Goal: Task Accomplishment & Management: Complete application form

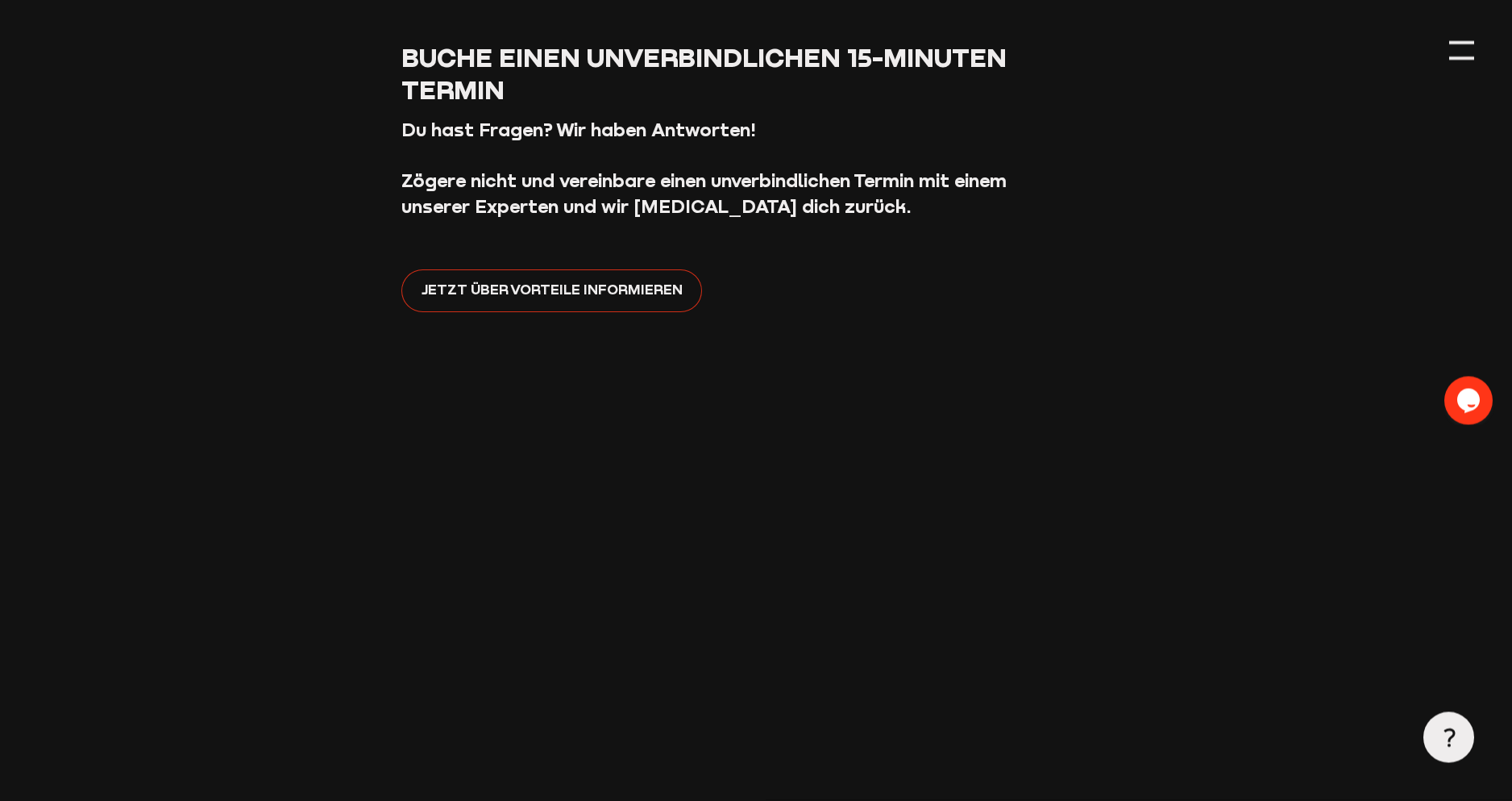
scroll to position [229, 0]
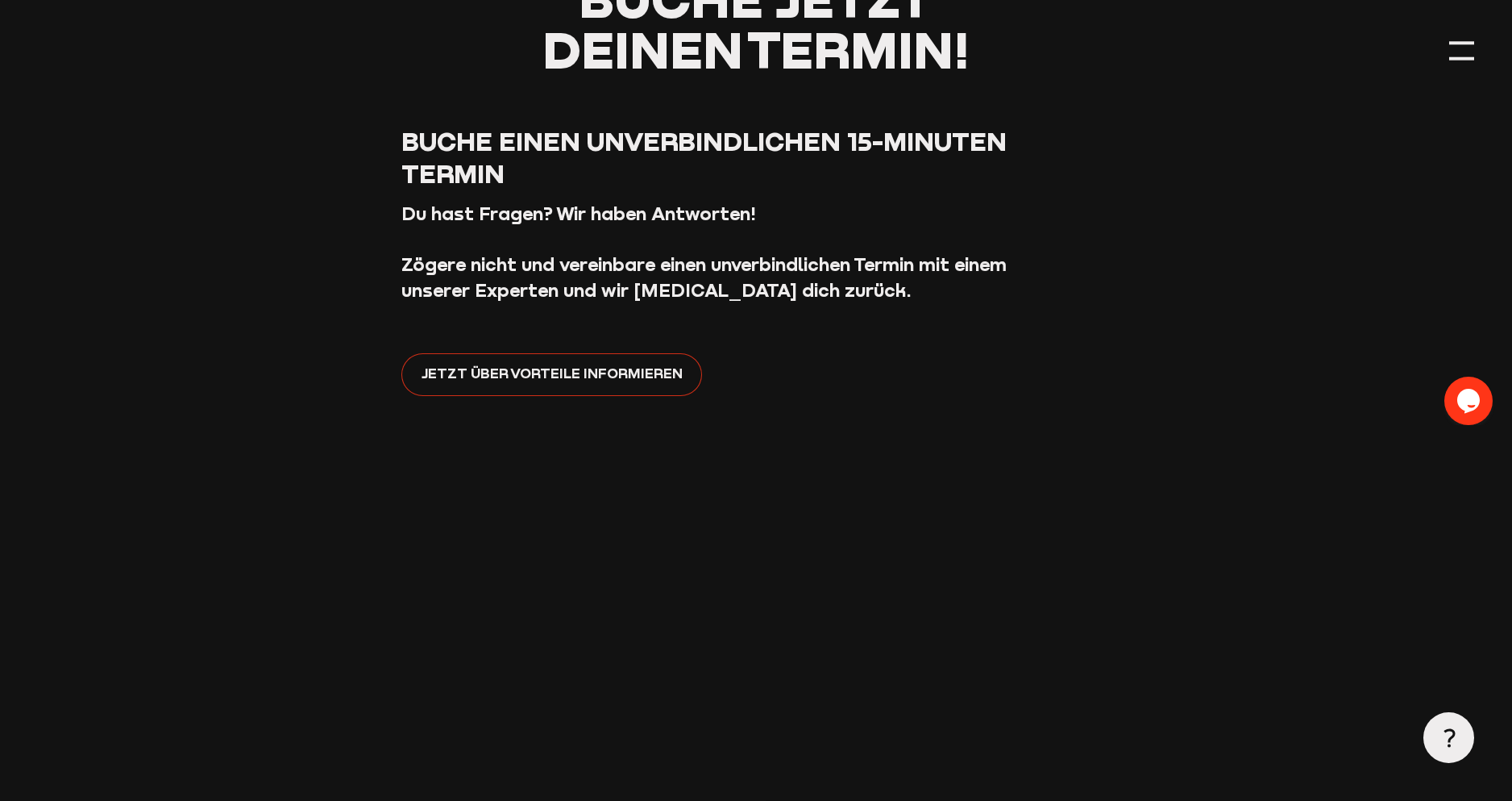
click at [561, 362] on span "Jetzt über Vorteile informieren" at bounding box center [552, 373] width 261 height 21
click at [1455, 399] on div "Opens Chat This icon Opens the chat window." at bounding box center [1468, 399] width 49 height 26
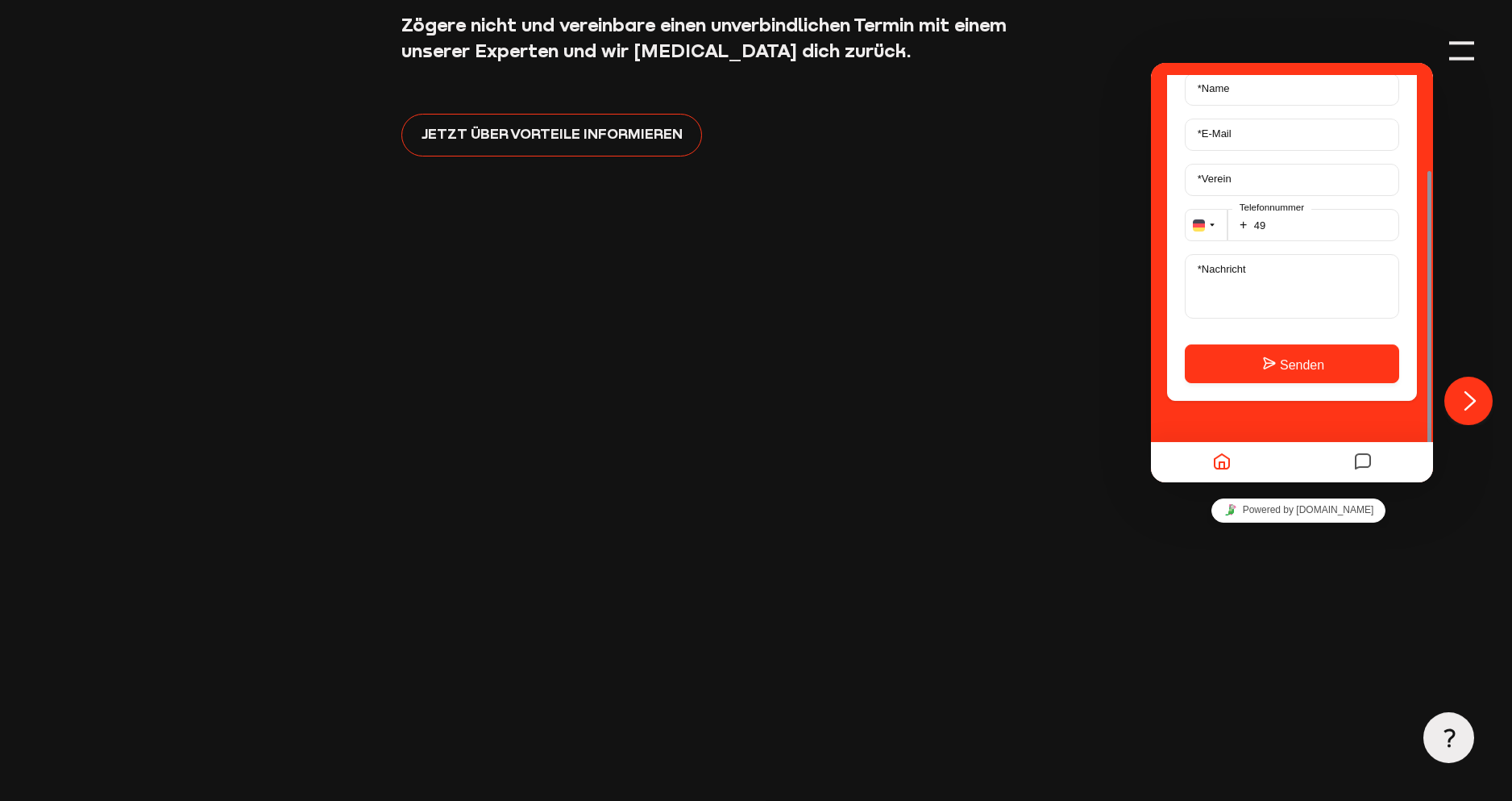
scroll to position [488, 0]
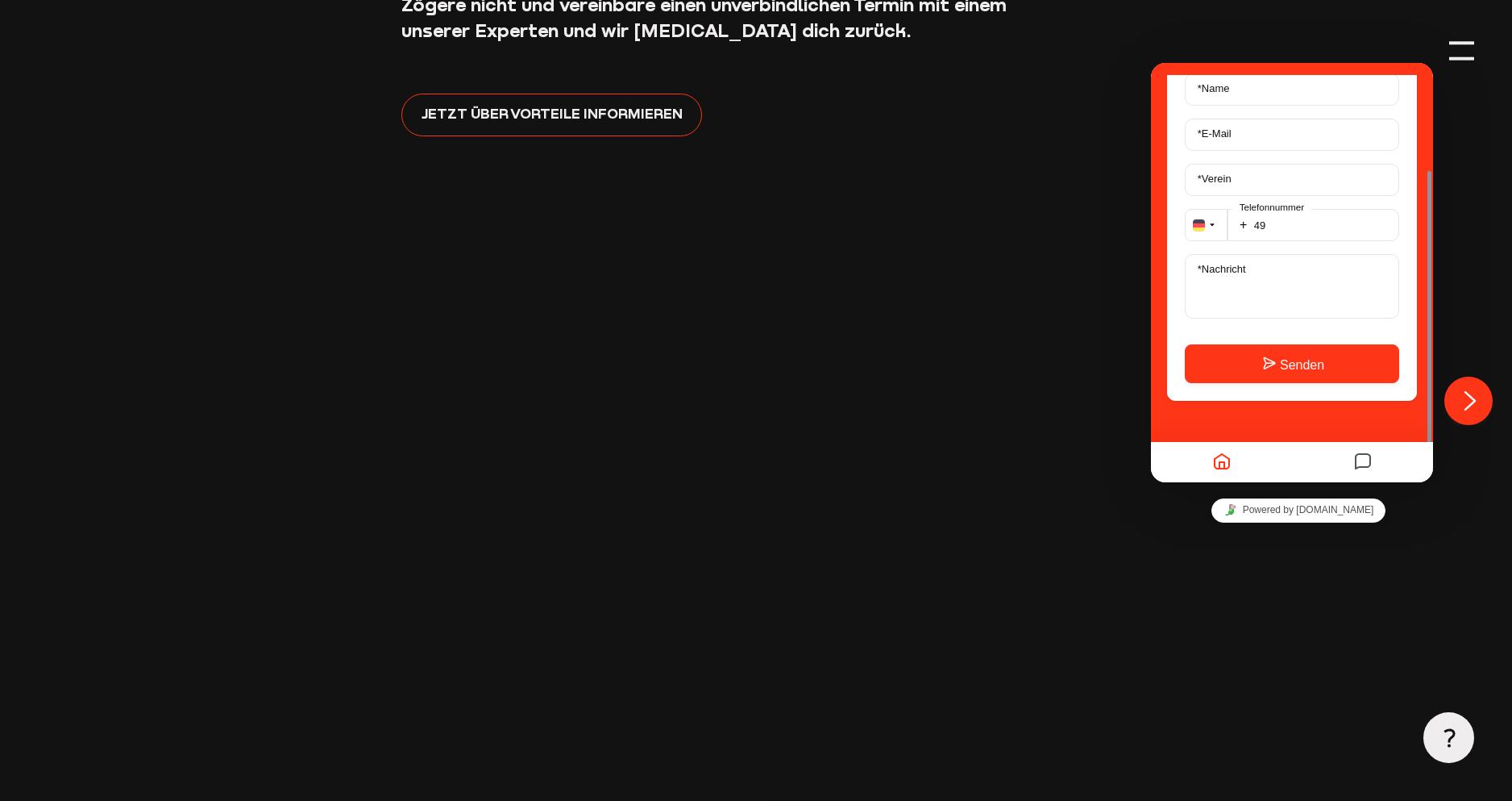
click at [1369, 464] on icon "Nachrichten" at bounding box center [1362, 463] width 19 height 31
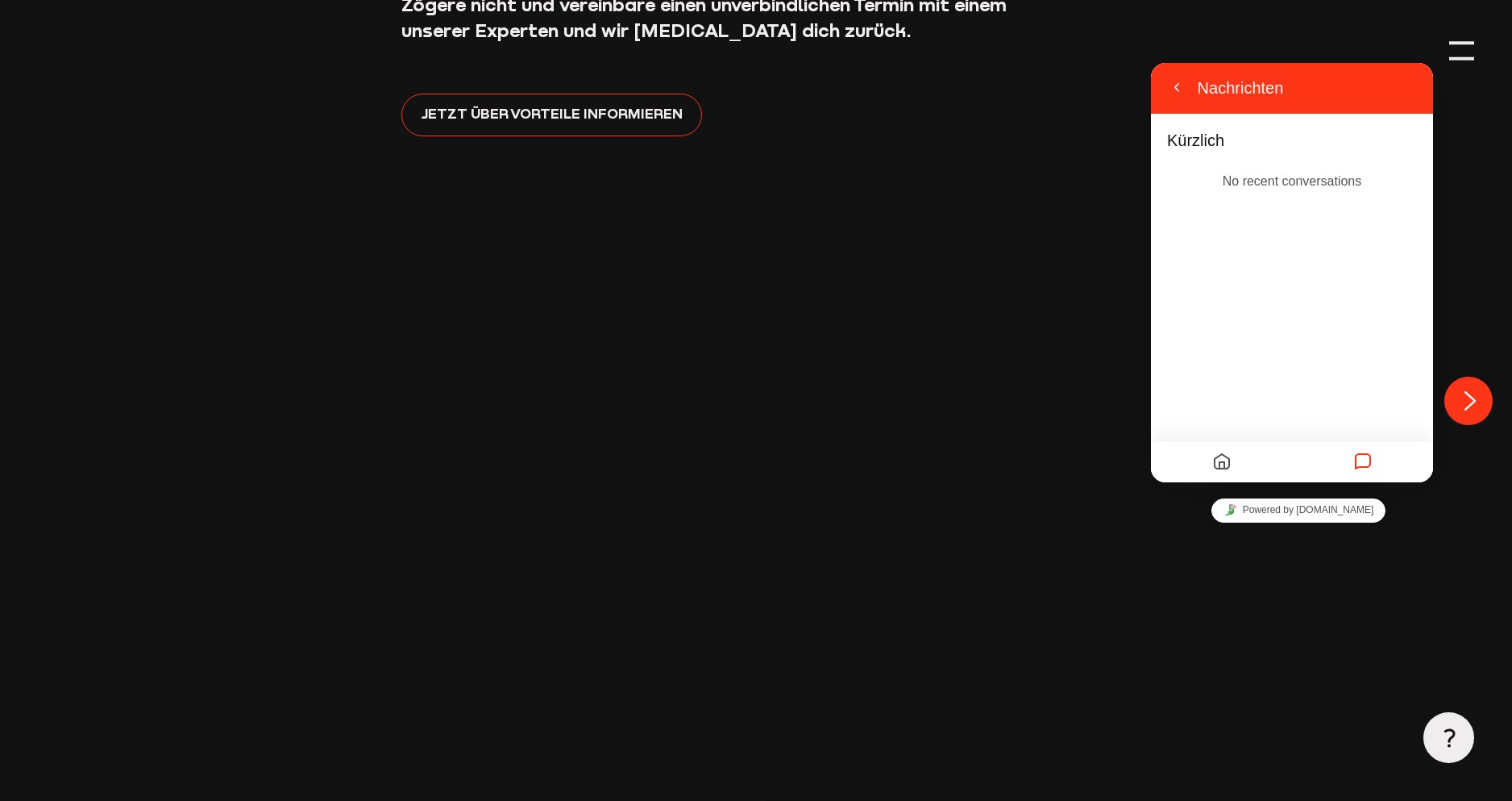
click at [1245, 245] on div "Kürzlich No recent conversations" at bounding box center [1292, 194] width 282 height 165
click at [1177, 91] on button "Zurück" at bounding box center [1176, 87] width 26 height 24
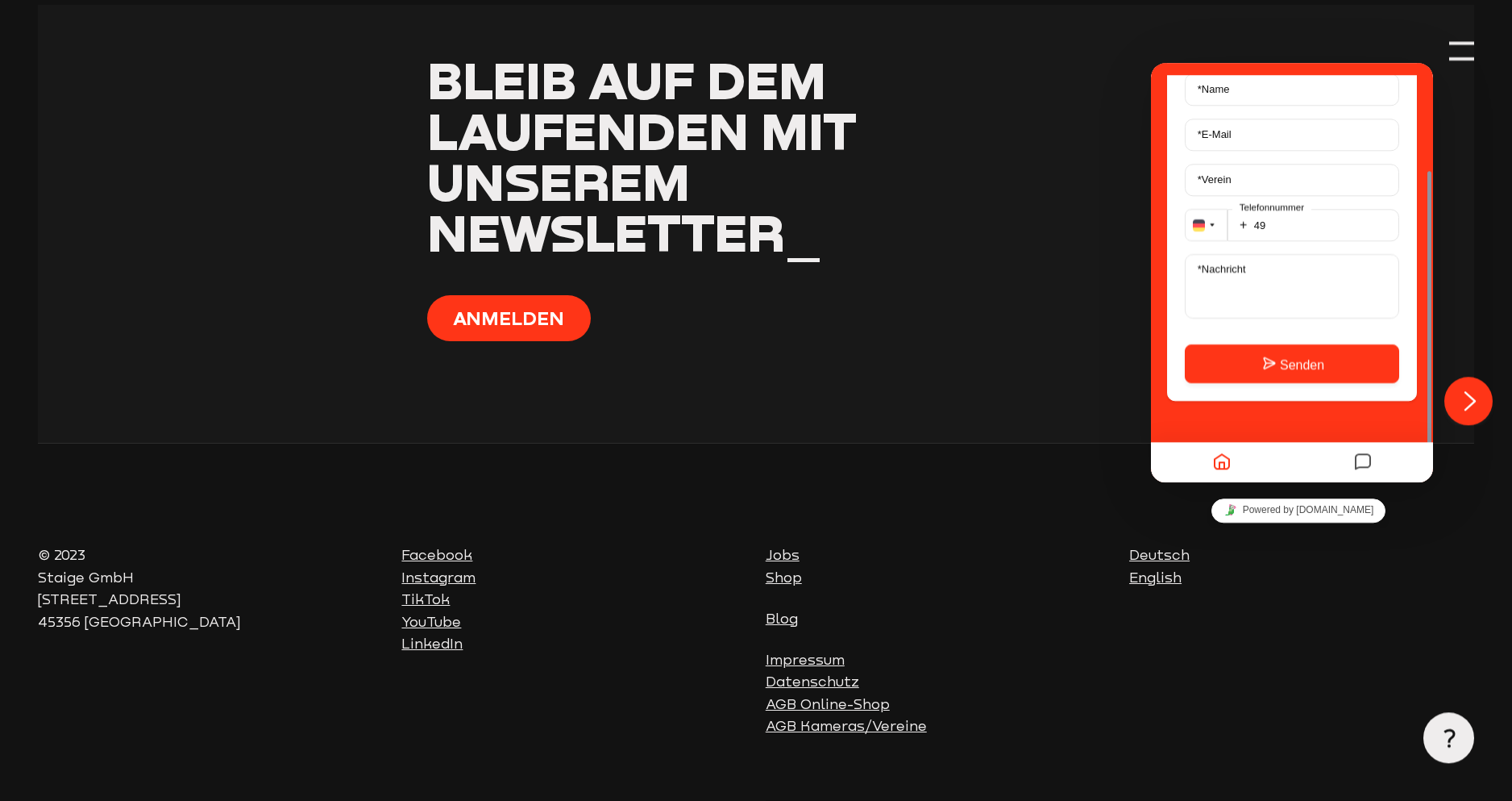
scroll to position [1612, 0]
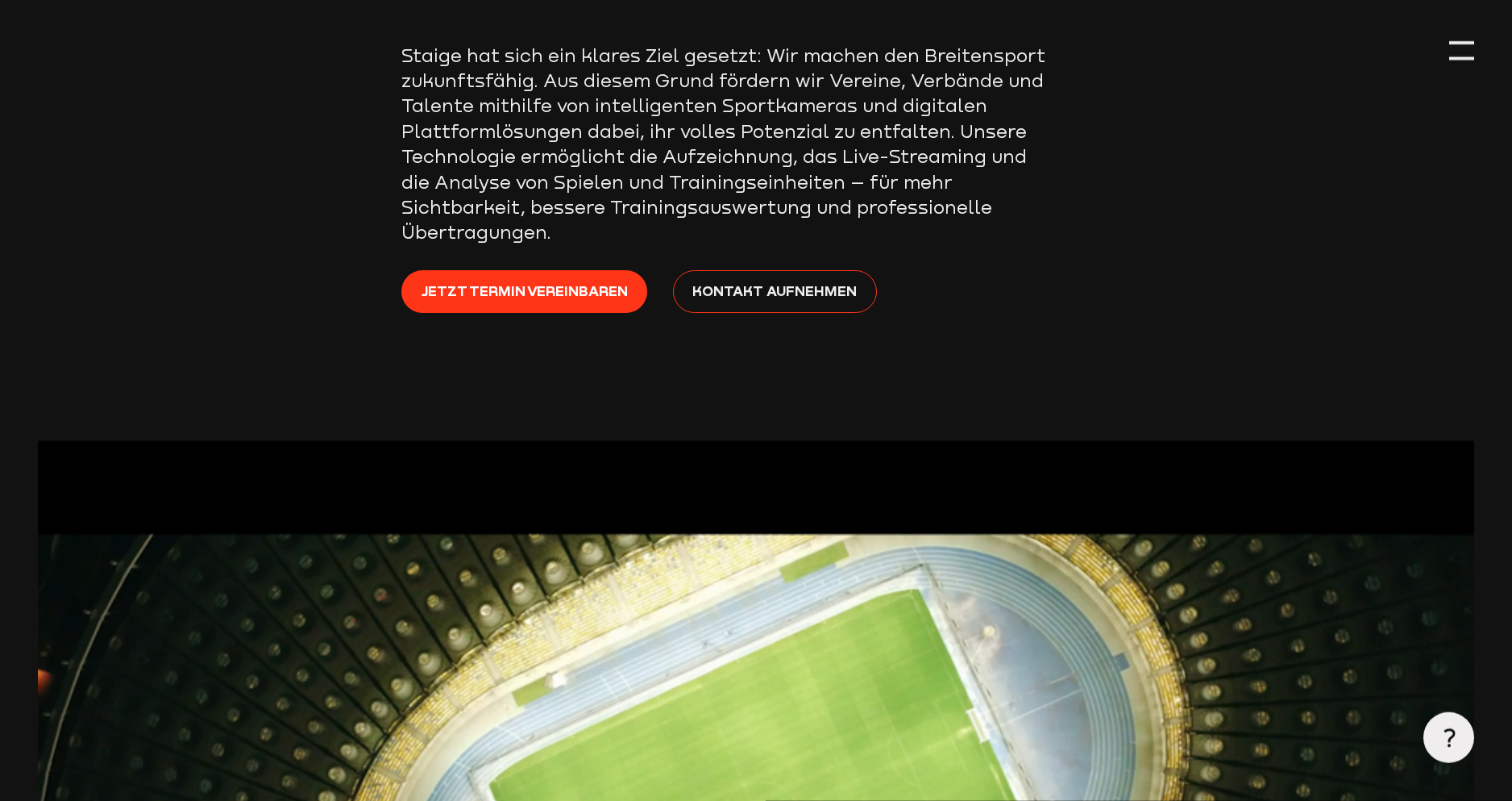
scroll to position [432, 0]
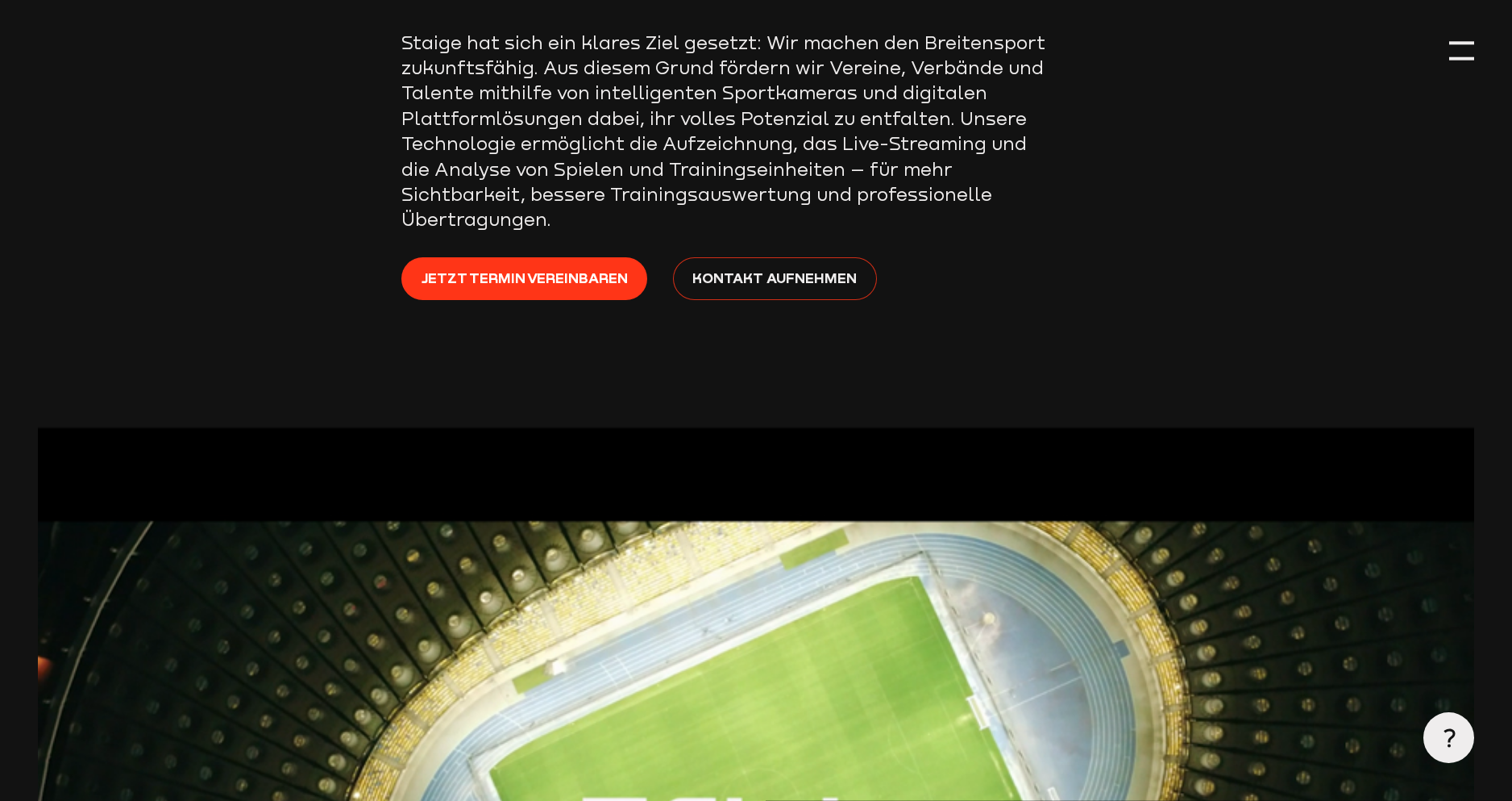
click at [777, 282] on span "Kontakt aufnehmen" at bounding box center [774, 278] width 164 height 21
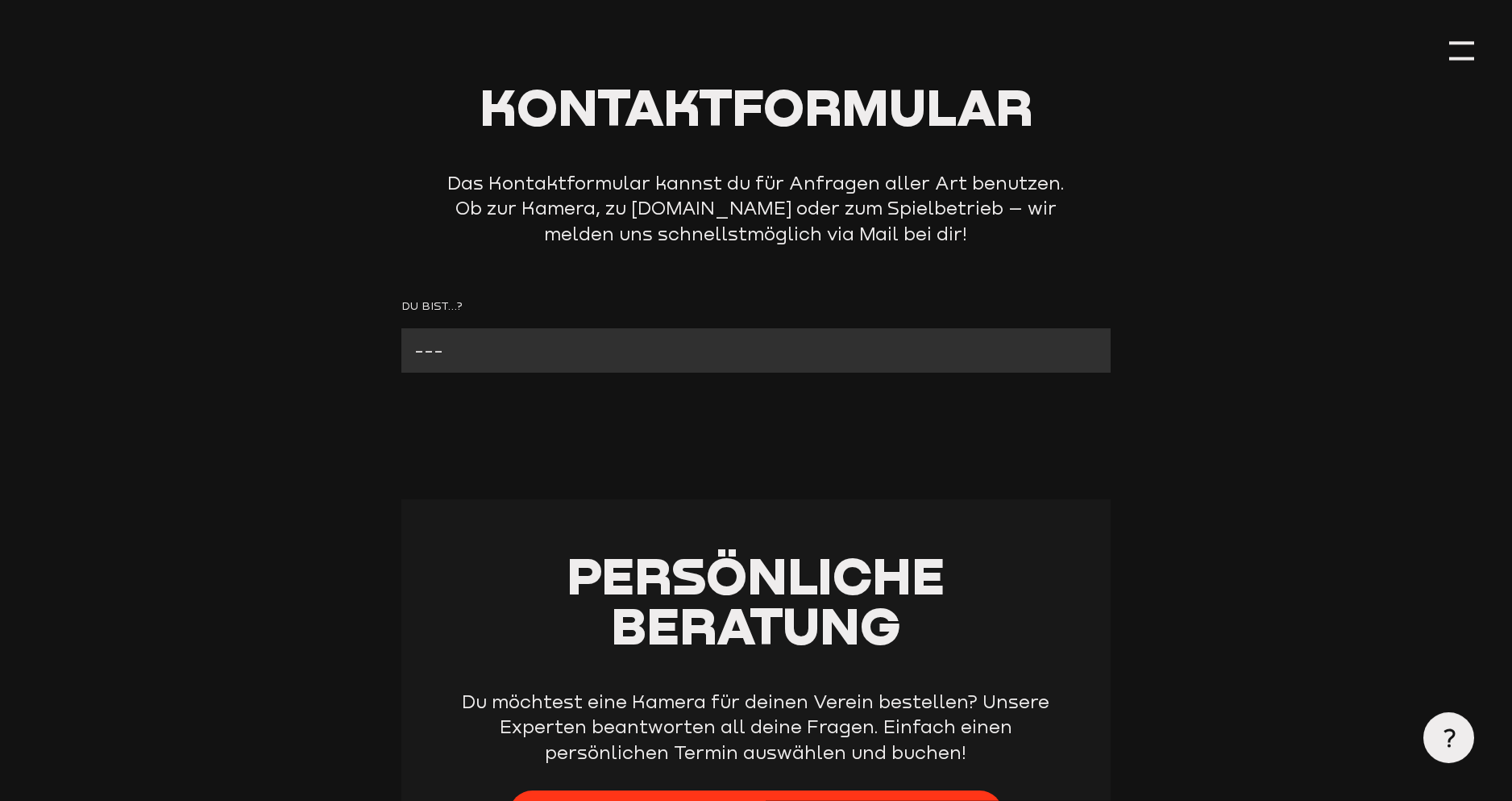
scroll to position [122, 0]
click at [401, 327] on select "--- Verein mit Kamera Verein ohne Kamera Fan Andere" at bounding box center [755, 350] width 708 height 45
select select "Verein ohne Kamera"
click option "Verein ohne Kamera" at bounding box center [0, 0] width 0 height 0
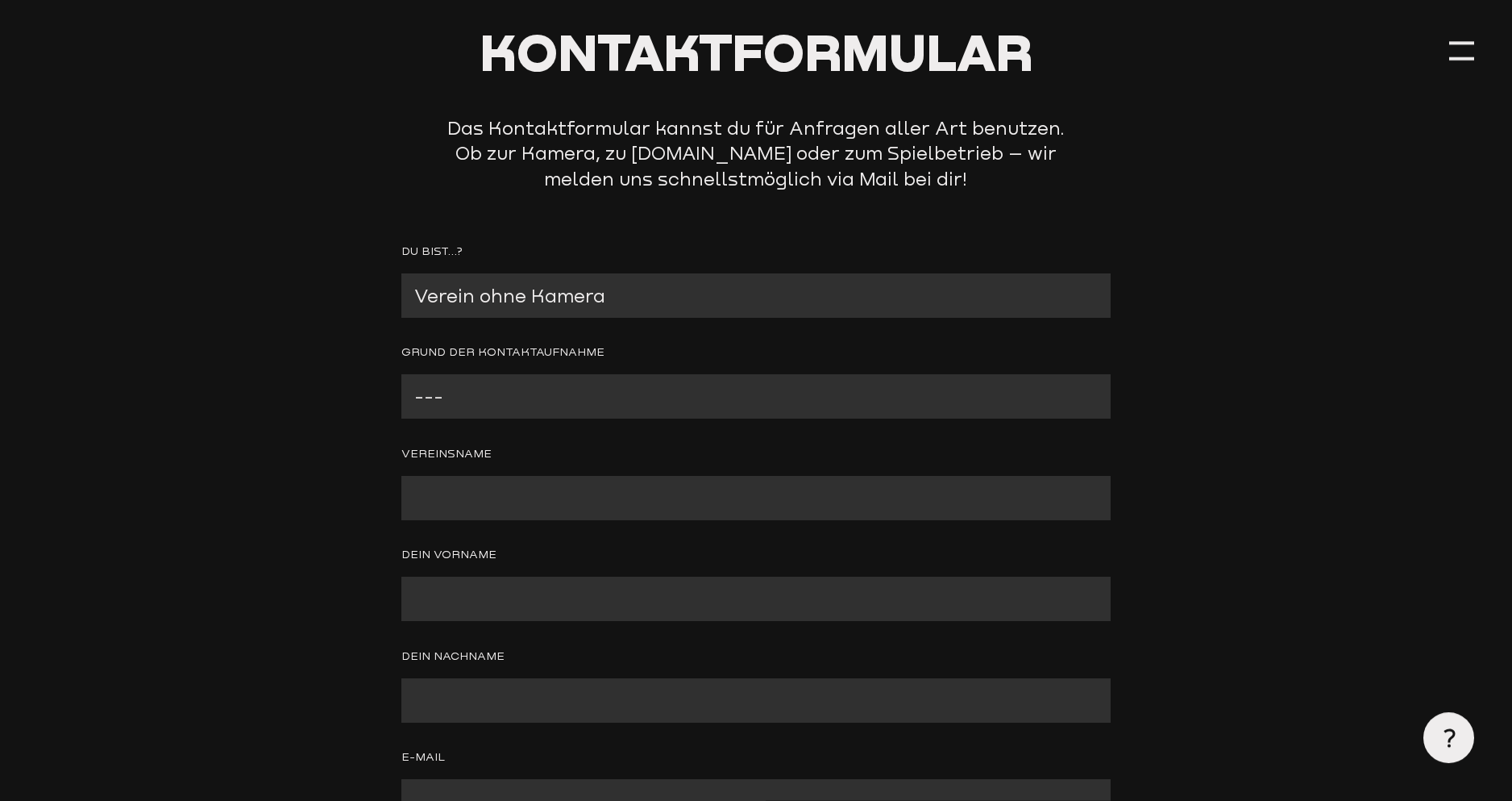
scroll to position [209, 0]
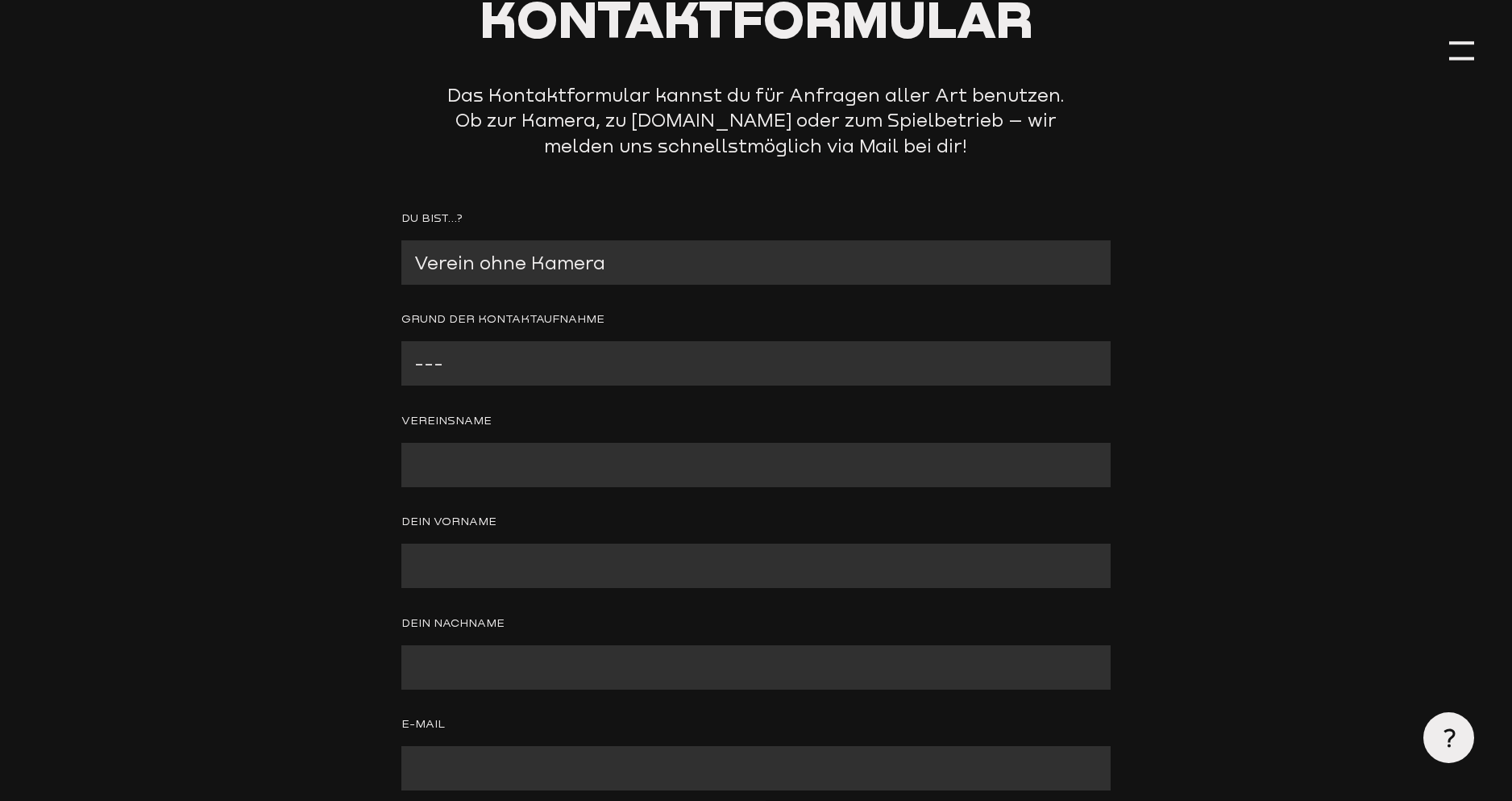
select select "Wir interessieren uns für eine Kamera"
click option "Wir interessieren uns für eine Kamera" at bounding box center [0, 0] width 0 height 0
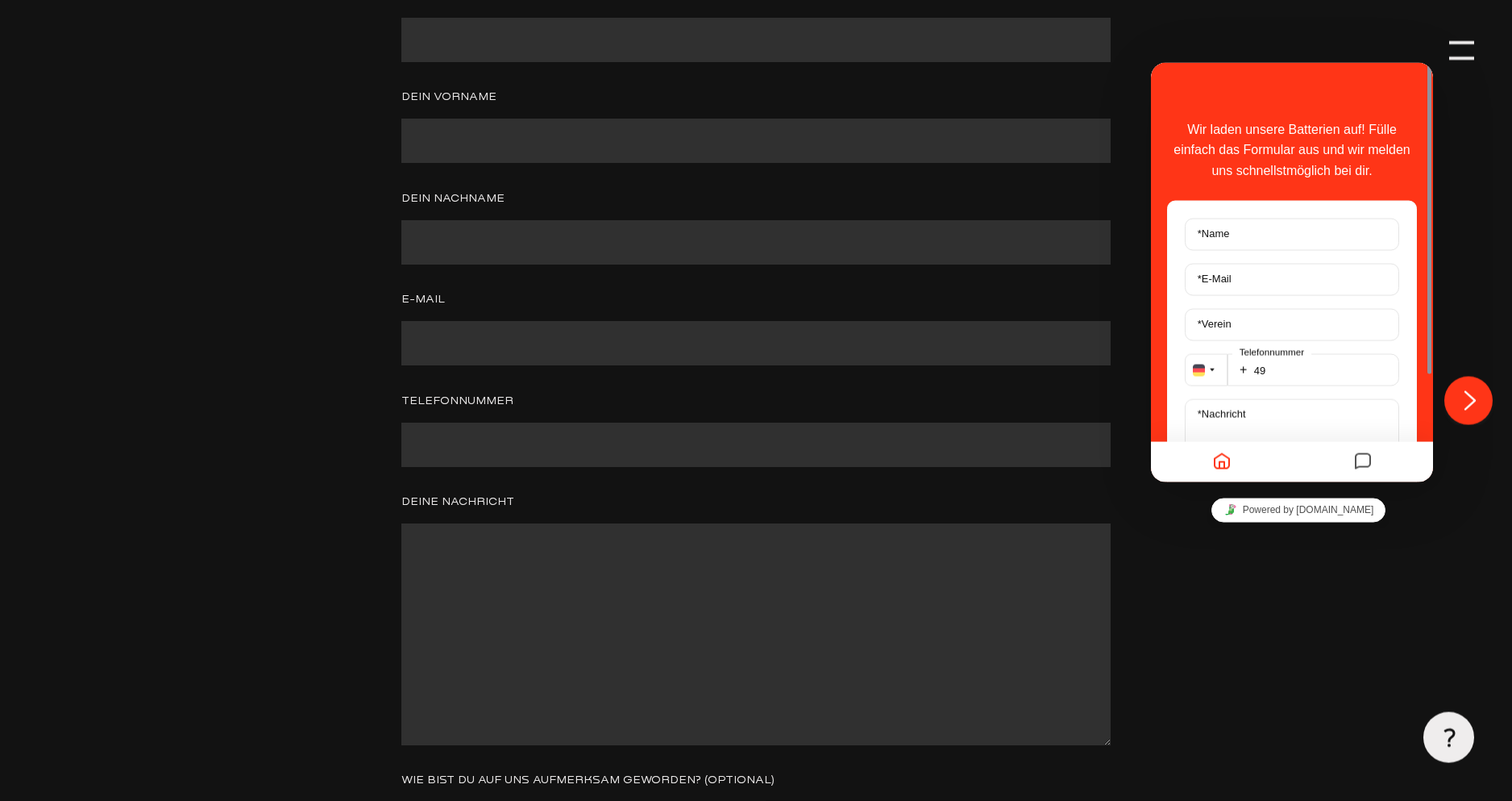
scroll to position [381, 0]
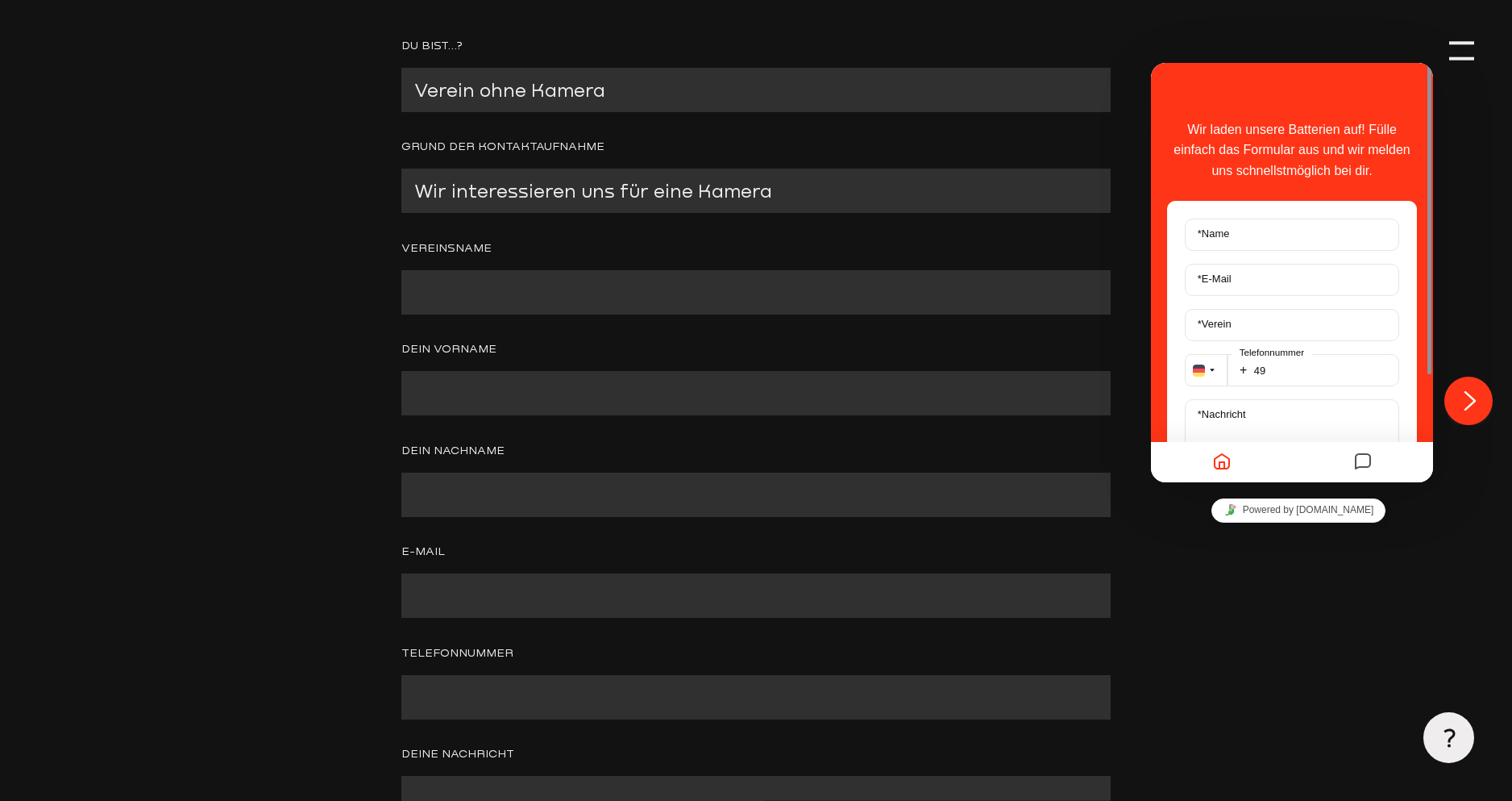
click at [538, 288] on input "Contact form" at bounding box center [755, 292] width 708 height 45
type input "SV Eintracht Suttorf"
click at [500, 383] on input "Contact form" at bounding box center [755, 393] width 708 height 45
type input "Oliver"
type input "Wiecek"
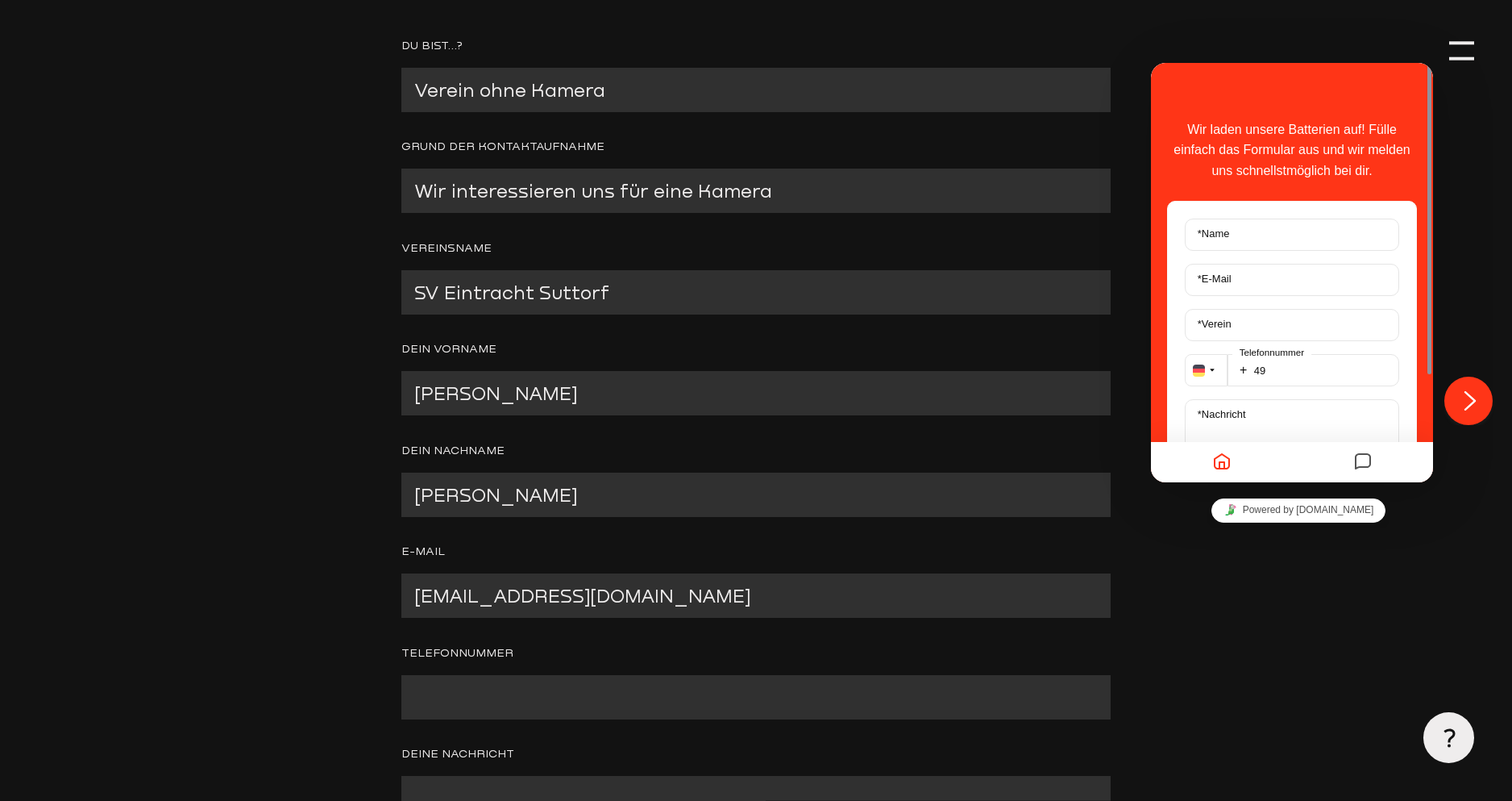
type input "owiecek@yahoo.de"
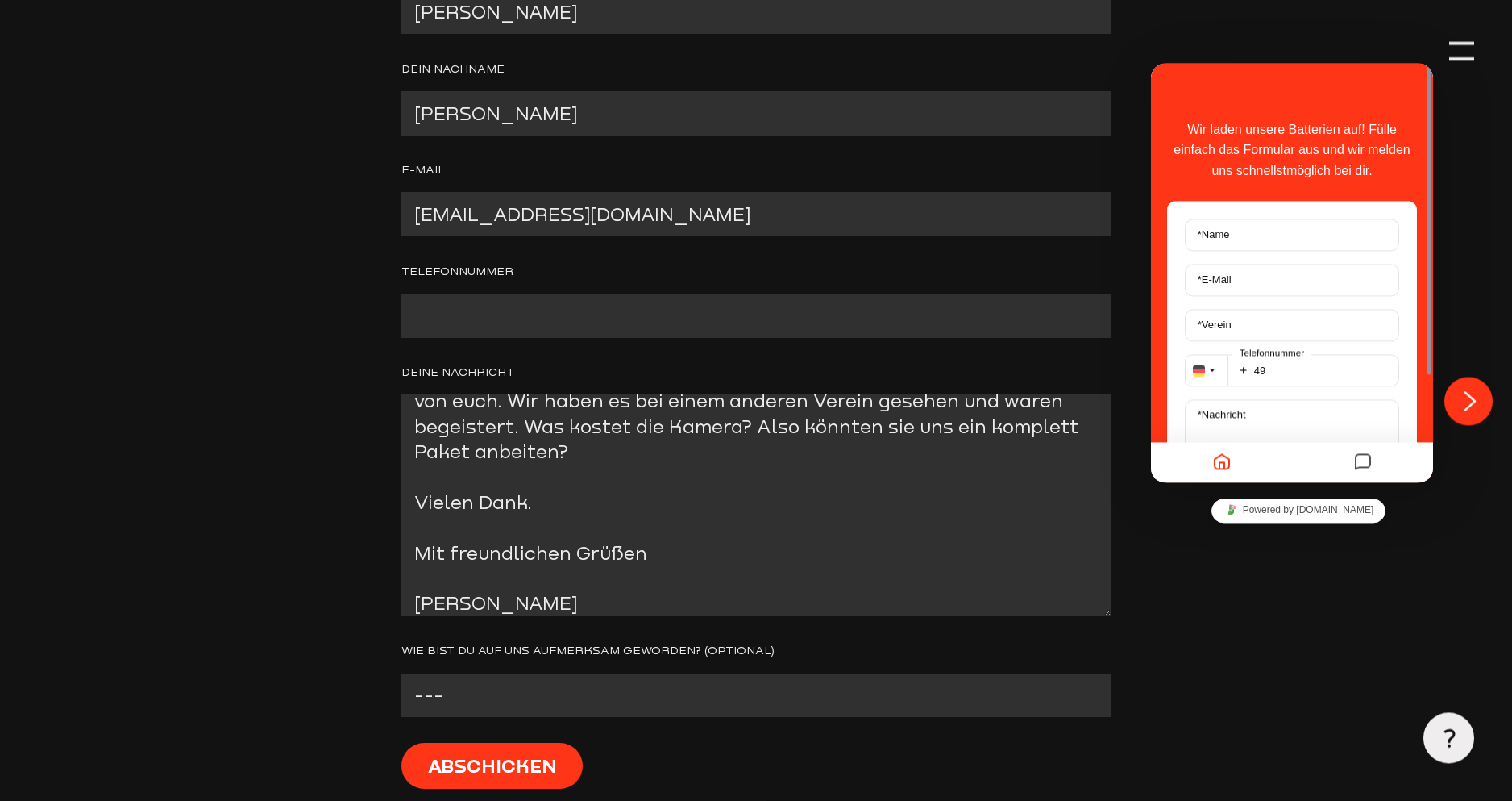
scroll to position [990, 0]
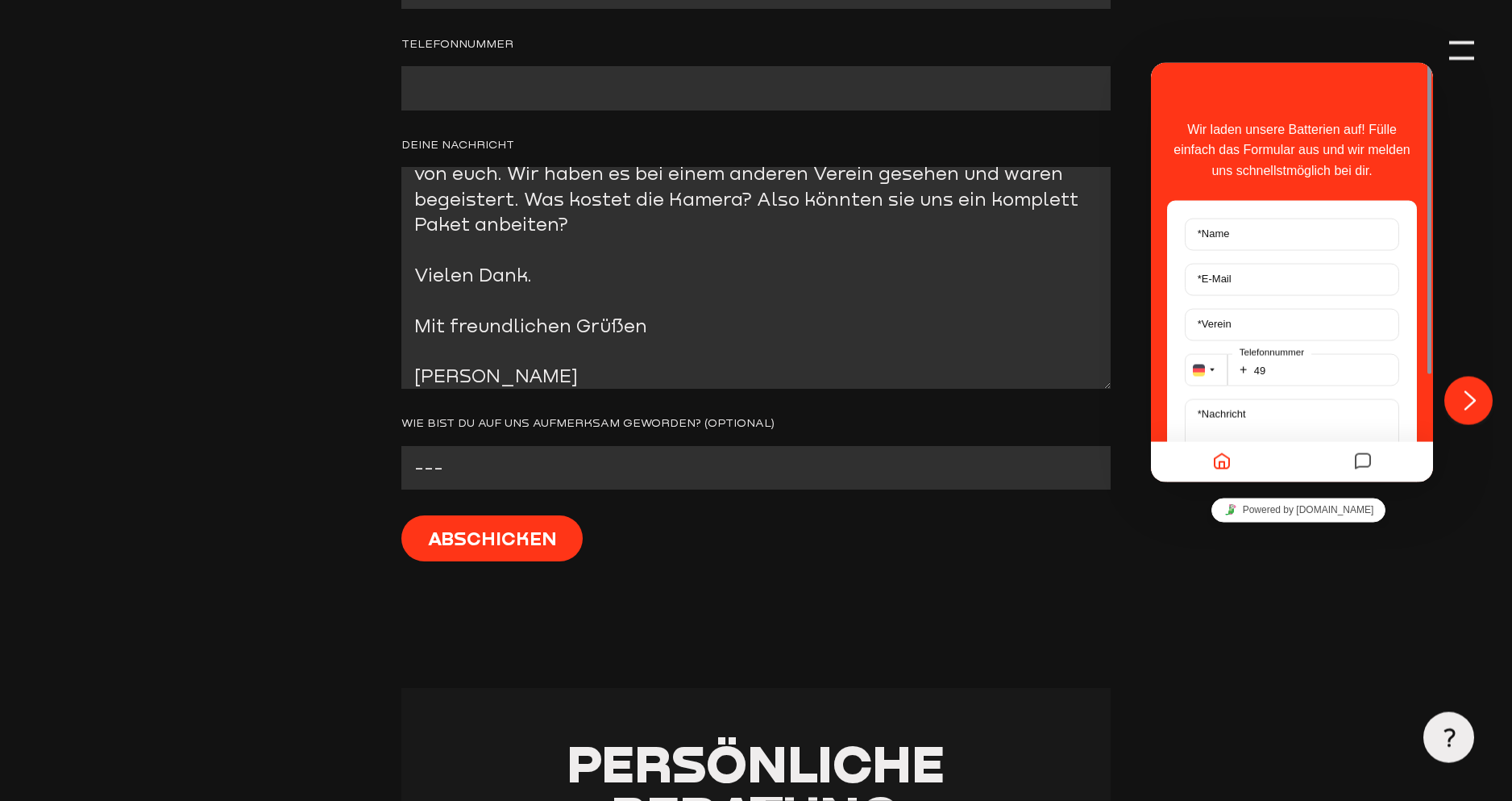
type textarea "Hallo zusammen, wir sind ein kleiner Dorfverein und interessieren uns für eine …"
click at [401, 446] on select "--- Facebook Instagram Google Linkedin E-Mail Anderer Verein Sonstige" at bounding box center [755, 469] width 708 height 45
select select "Anderer Verein"
click option "Anderer Verein" at bounding box center [0, 0] width 0 height 0
click at [487, 535] on input "Abschicken" at bounding box center [492, 539] width 181 height 46
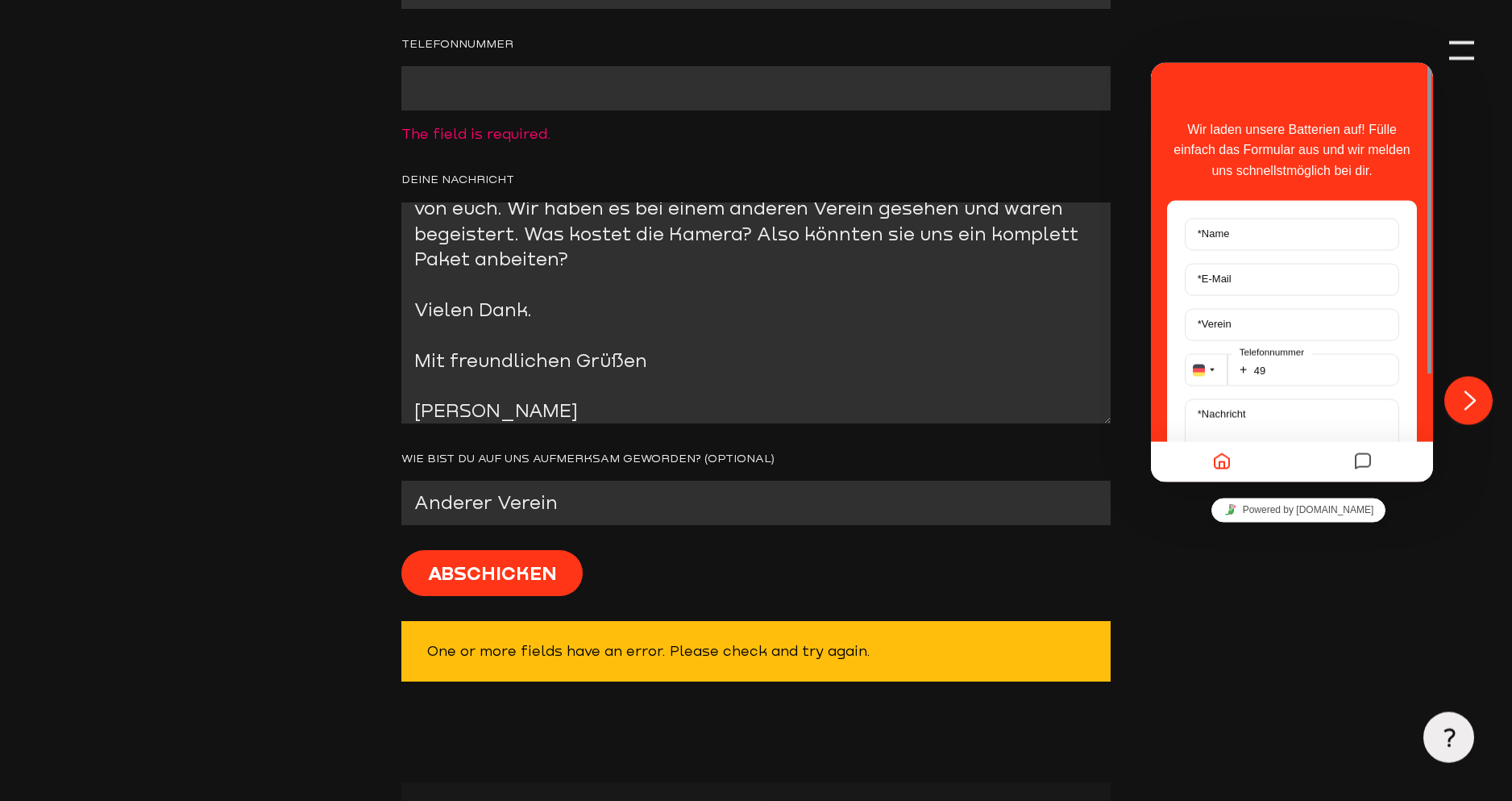
click at [521, 97] on input "Contact form" at bounding box center [755, 88] width 708 height 45
type input "01721900610"
click at [600, 292] on textarea "Hallo zusammen, wir sind ein kleiner Dorfverein und interessieren uns für eine …" at bounding box center [755, 313] width 708 height 222
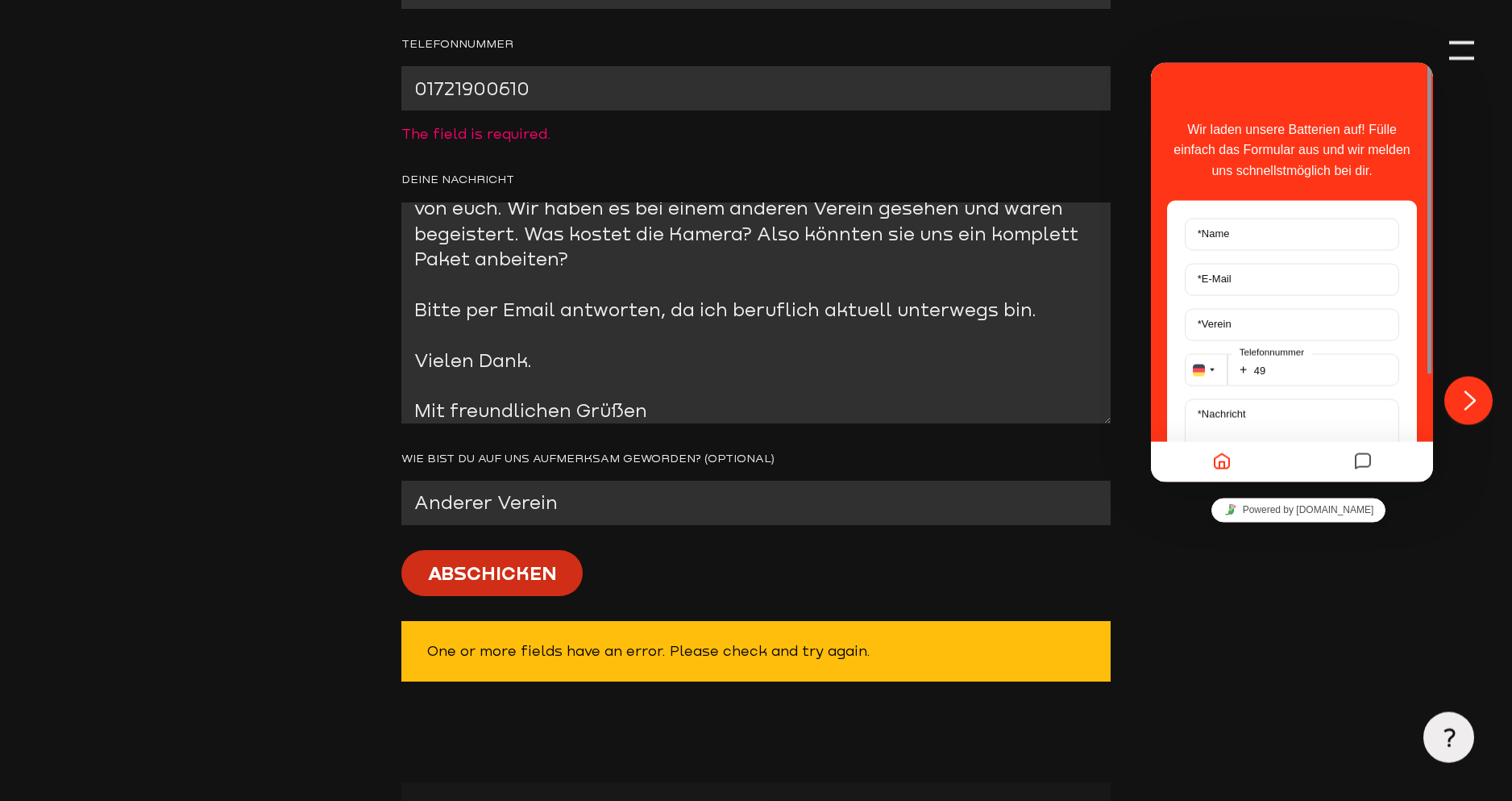
type textarea "Hallo zusammen, wir sind ein kleiner Dorfverein und interessieren uns für eine …"
click at [547, 565] on input "Abschicken" at bounding box center [492, 573] width 181 height 46
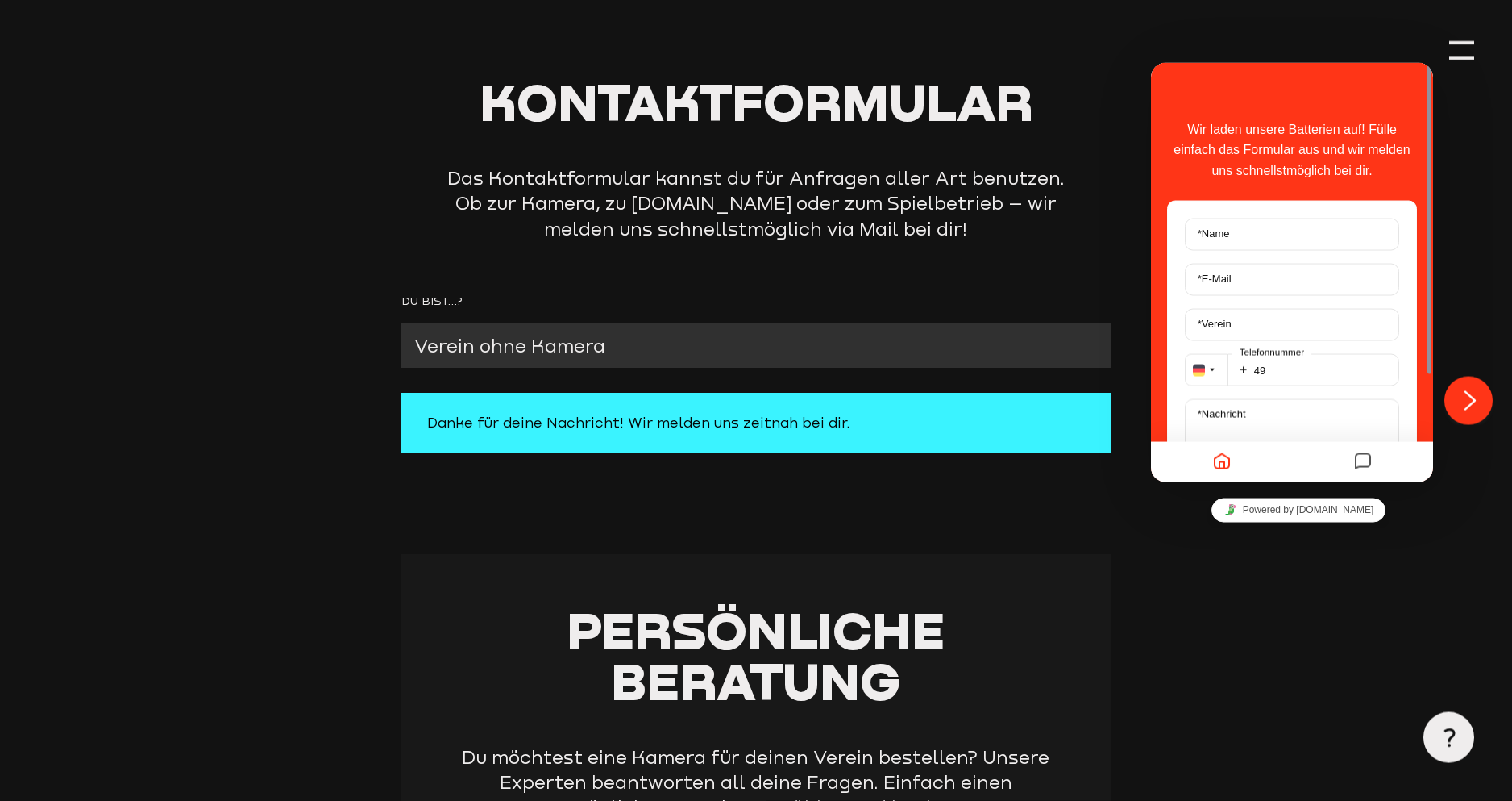
scroll to position [0, 0]
